Goal: Find contact information: Find contact information

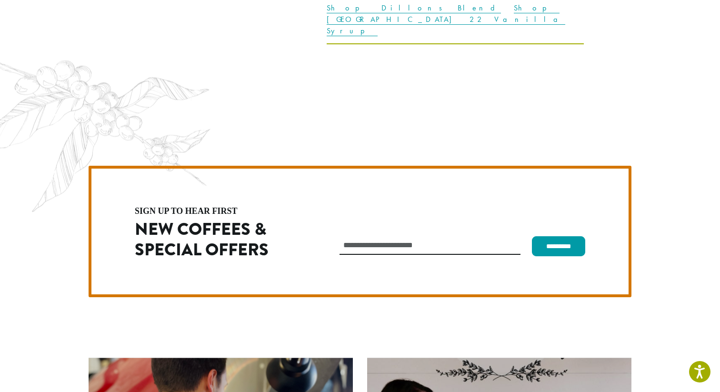
scroll to position [2690, 0]
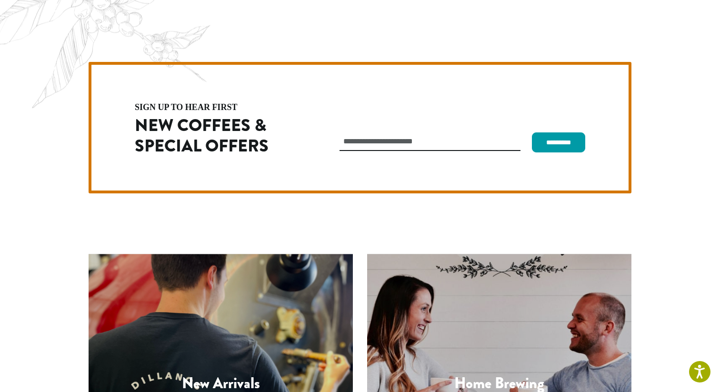
drag, startPoint x: 134, startPoint y: 329, endPoint x: 75, endPoint y: 329, distance: 59.0
copy p "[PHONE_NUMBER]"
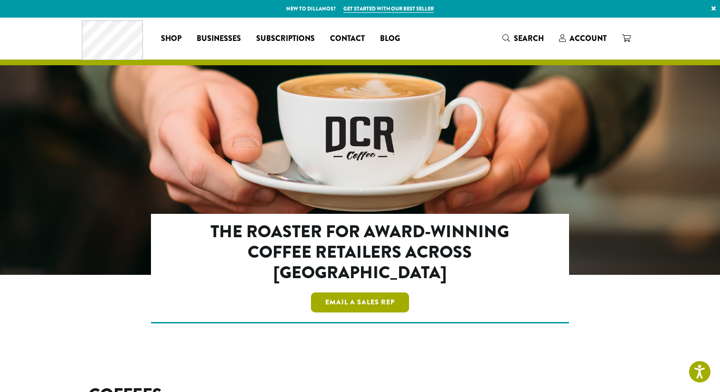
click at [358, 292] on link "Email a Sales Rep" at bounding box center [360, 302] width 98 height 20
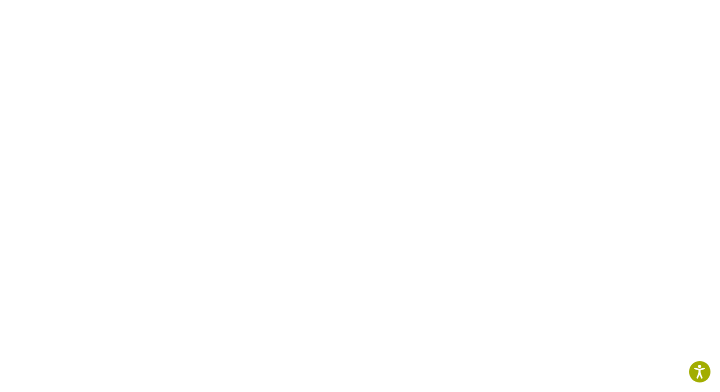
scroll to position [342, 0]
click at [81, 190] on div at bounding box center [359, 176] width 571 height 773
